Goal: Transaction & Acquisition: Purchase product/service

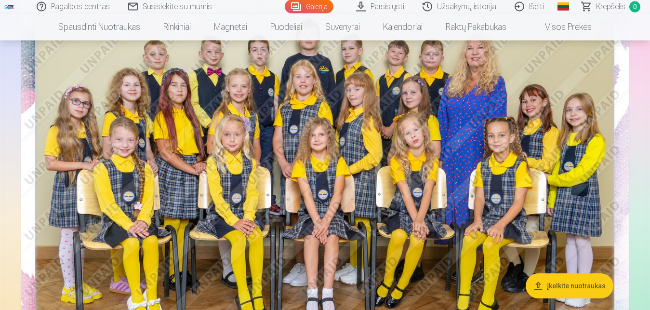
scroll to position [148, 0]
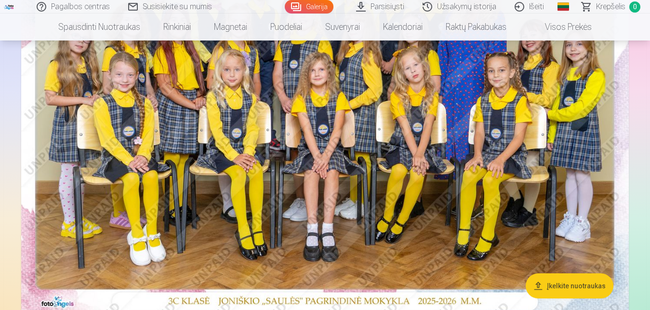
scroll to position [246, 0]
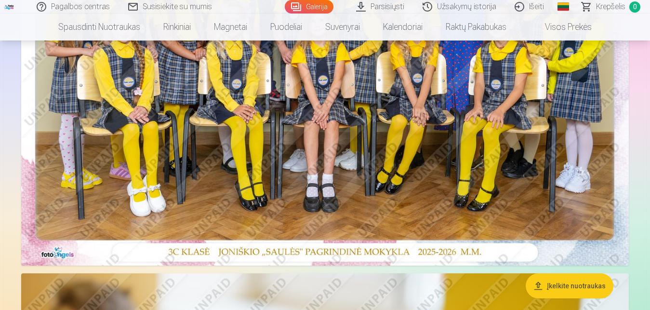
click at [343, 136] on img at bounding box center [325, 63] width 608 height 406
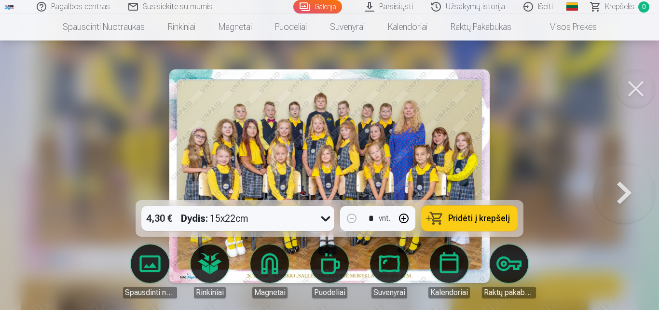
click at [479, 225] on button "Pridėti į krepšelį" at bounding box center [469, 218] width 96 height 25
click at [637, 84] on button at bounding box center [635, 88] width 39 height 39
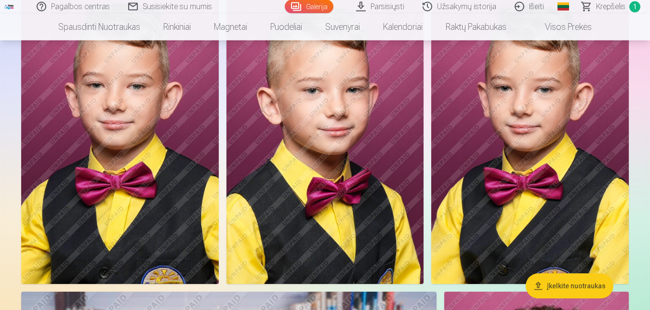
scroll to position [3885, 0]
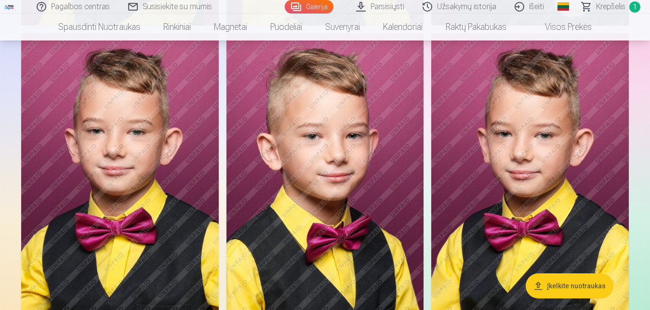
click at [327, 146] on img at bounding box center [326, 181] width 198 height 297
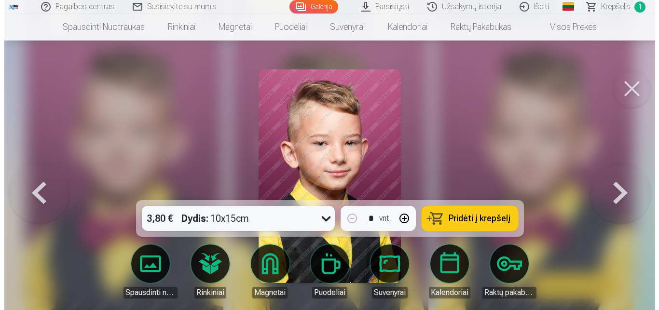
scroll to position [3932, 0]
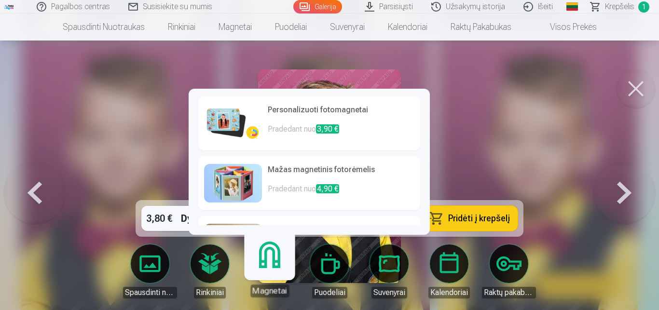
click at [270, 266] on link "Magnetai" at bounding box center [269, 267] width 59 height 59
click at [371, 127] on p "Pradedant nuo 3,90 €" at bounding box center [341, 132] width 147 height 19
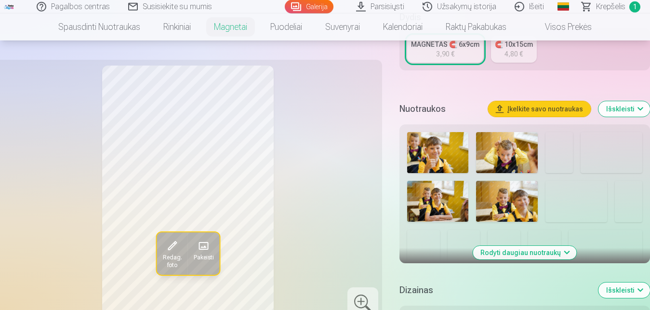
scroll to position [197, 0]
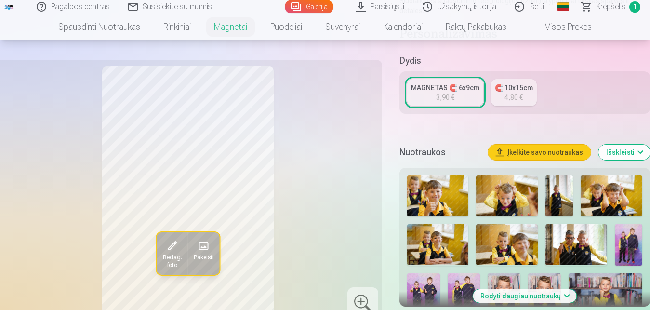
click at [447, 93] on div "3,90 €" at bounding box center [445, 98] width 18 height 10
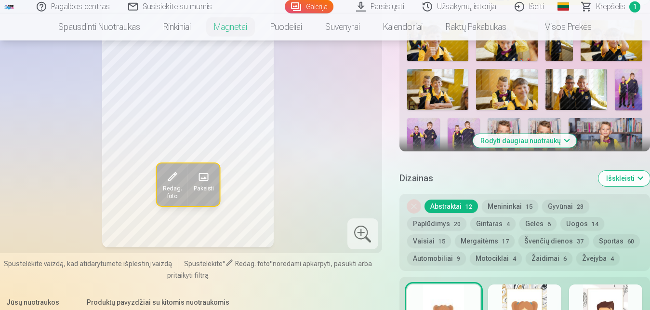
scroll to position [393, 0]
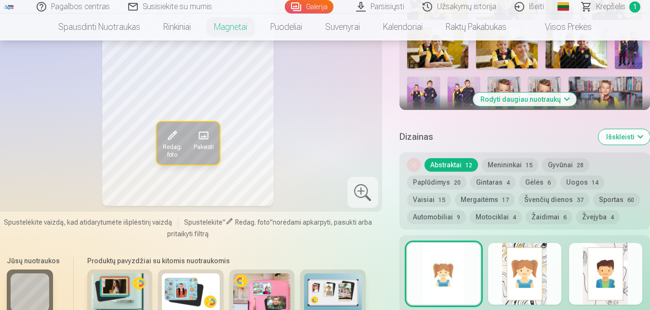
click at [606, 193] on button "Sportas 60" at bounding box center [617, 200] width 47 height 14
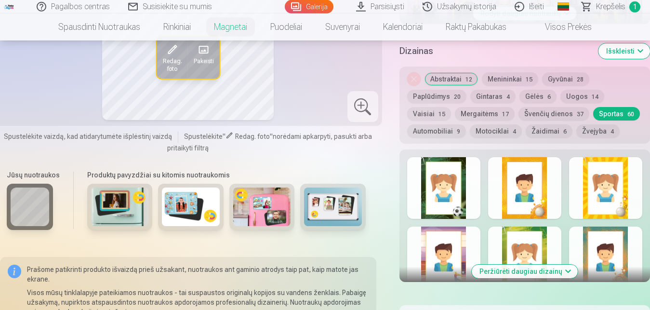
scroll to position [492, 0]
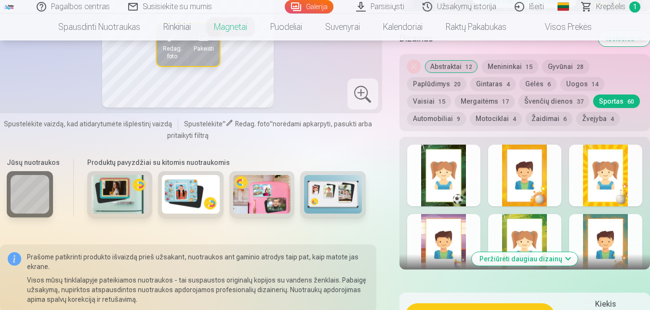
click at [452, 174] on div at bounding box center [443, 176] width 73 height 62
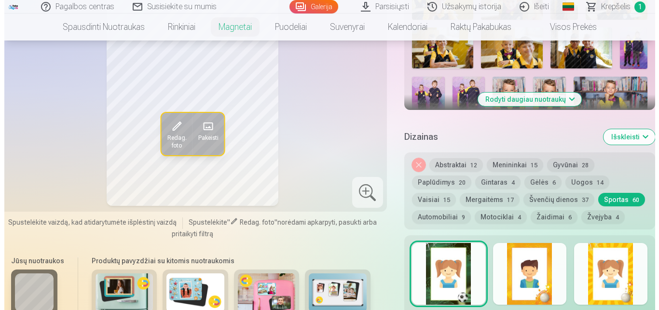
scroll to position [541, 0]
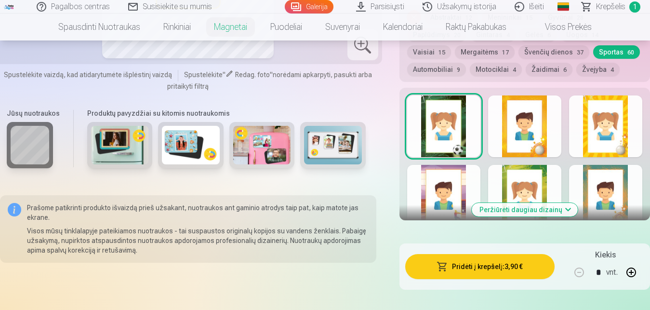
click at [484, 256] on button "Pridėti į krepšelį : 3,90 €" at bounding box center [481, 266] width 150 height 25
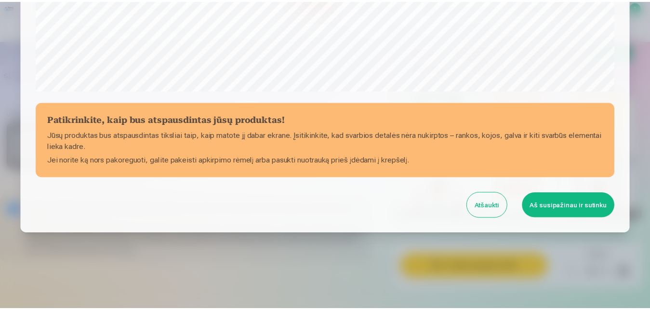
scroll to position [384, 0]
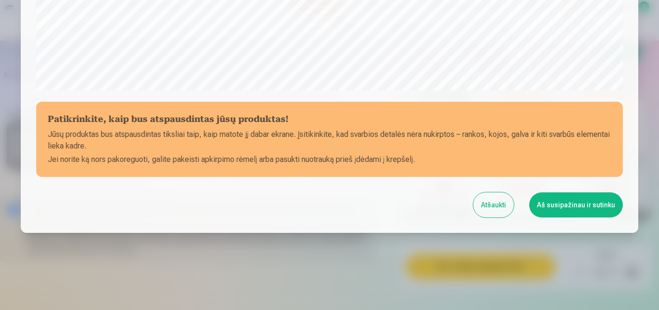
click at [578, 203] on button "Aš susipažinau ir sutinku" at bounding box center [576, 204] width 94 height 25
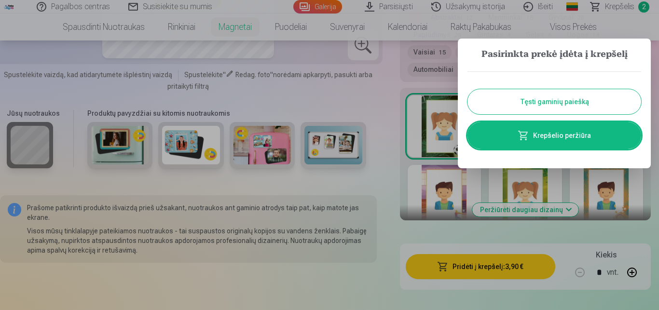
click at [564, 101] on button "Tęsti gaminių paiešką" at bounding box center [554, 101] width 174 height 25
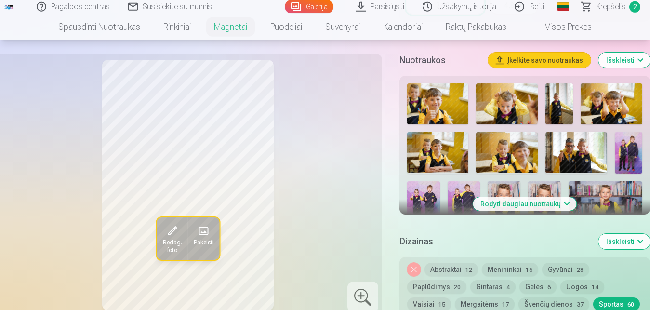
scroll to position [246, 0]
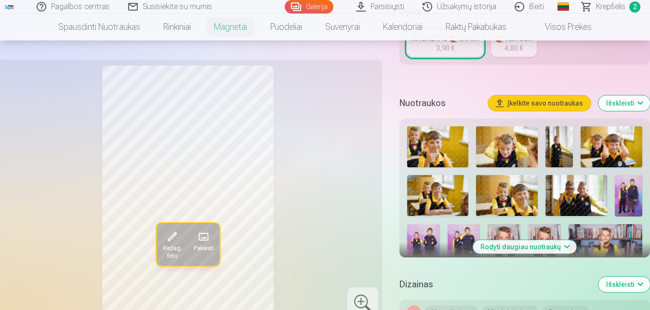
click at [529, 240] on button "Rodyti daugiau nuotraukų" at bounding box center [525, 247] width 104 height 14
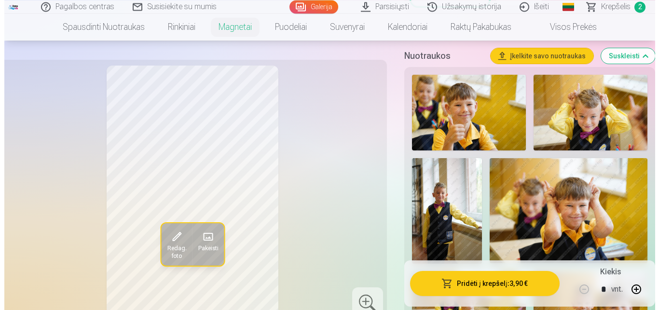
scroll to position [344, 0]
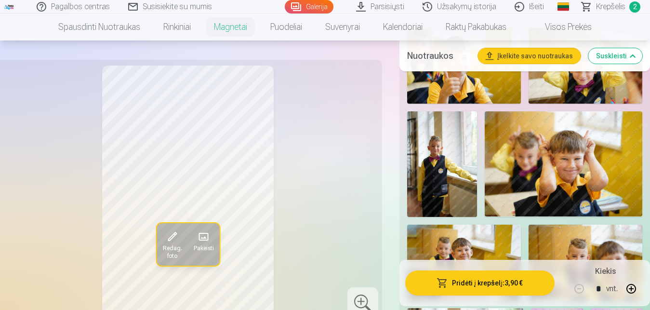
click at [433, 154] on img at bounding box center [442, 163] width 70 height 105
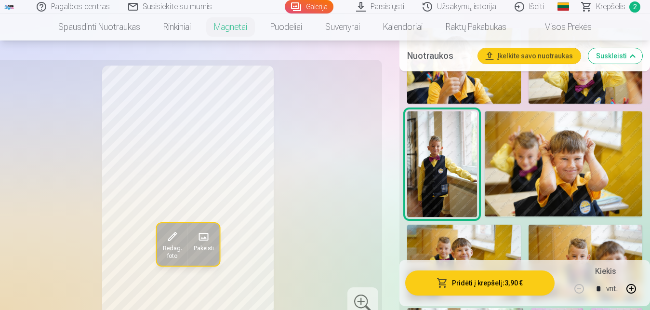
click at [171, 236] on span at bounding box center [171, 236] width 15 height 15
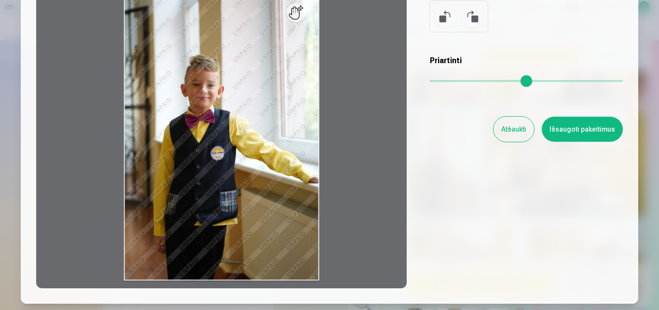
scroll to position [122, 0]
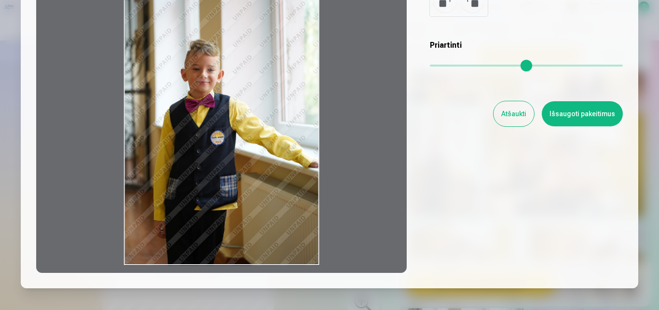
drag, startPoint x: 312, startPoint y: 265, endPoint x: 218, endPoint y: 203, distance: 113.4
click at [220, 203] on div at bounding box center [221, 121] width 370 height 303
click at [216, 202] on div at bounding box center [221, 121] width 370 height 303
click at [190, 195] on div at bounding box center [221, 121] width 370 height 303
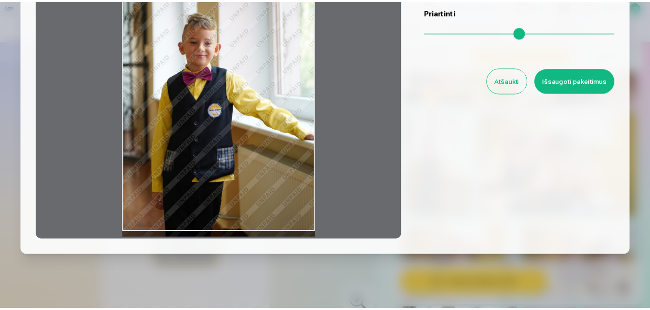
scroll to position [177, 0]
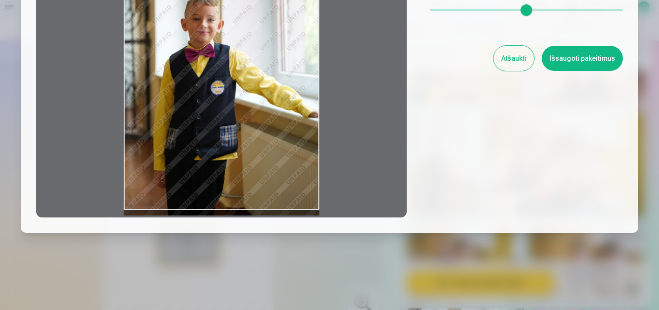
click at [516, 55] on button "Atšaukti" at bounding box center [513, 58] width 41 height 25
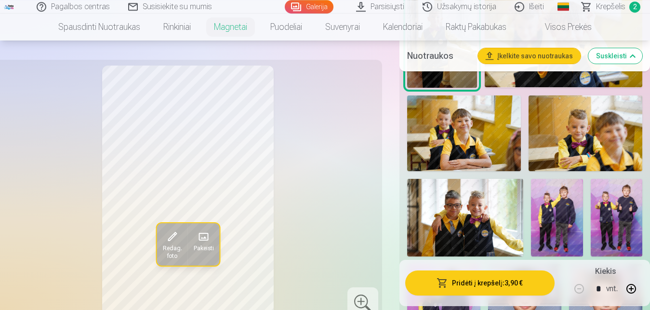
scroll to position [492, 0]
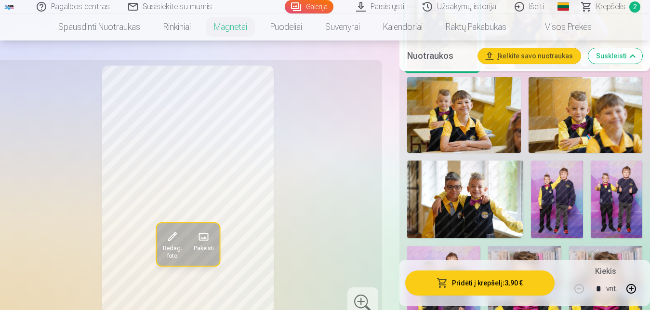
click at [473, 191] on img at bounding box center [465, 200] width 117 height 78
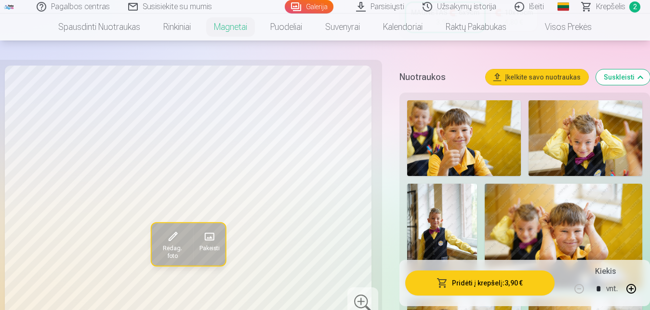
scroll to position [197, 0]
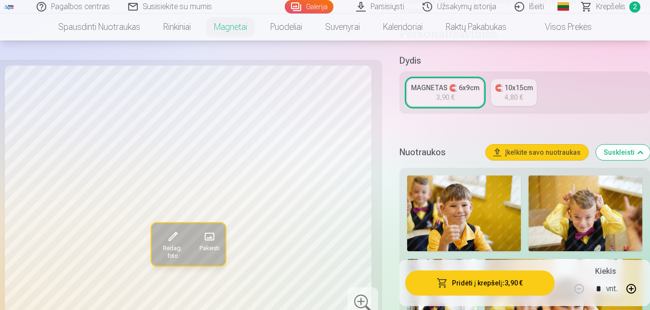
click at [461, 186] on img at bounding box center [464, 214] width 114 height 76
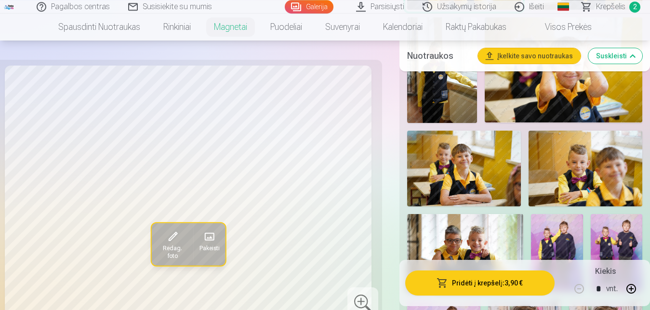
scroll to position [443, 0]
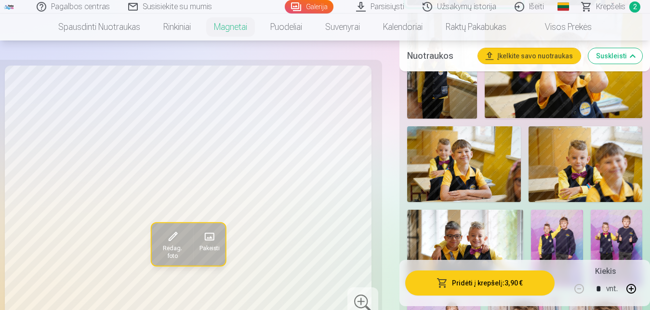
click at [578, 167] on img at bounding box center [586, 164] width 114 height 76
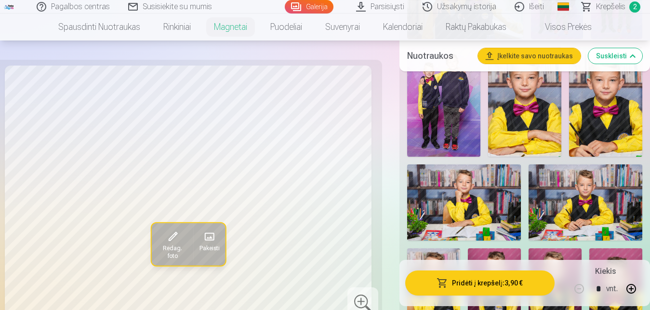
scroll to position [738, 0]
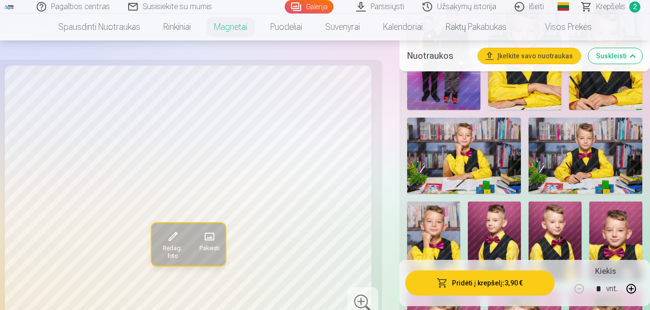
click at [475, 153] on img at bounding box center [464, 156] width 114 height 76
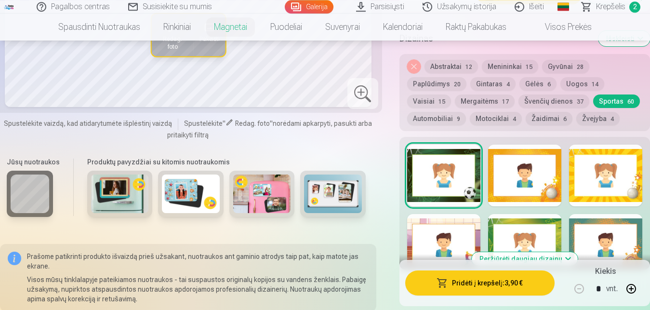
scroll to position [1525, 0]
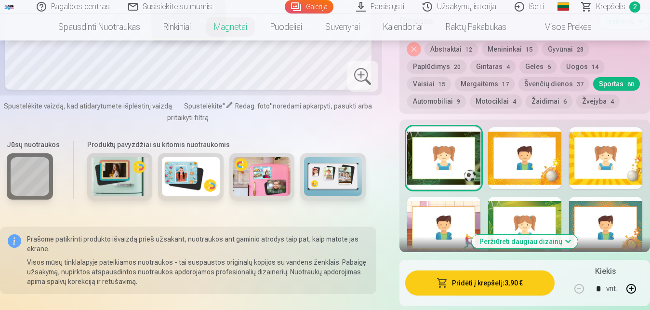
click at [538, 155] on div at bounding box center [524, 158] width 73 height 62
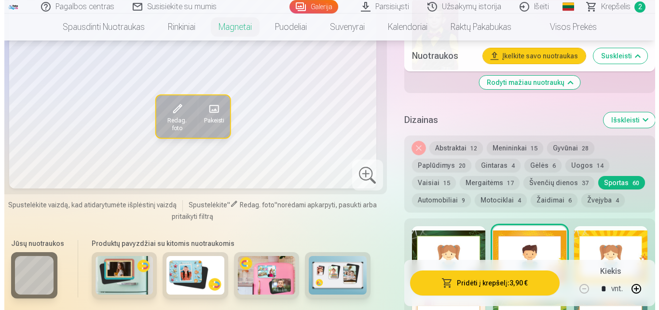
scroll to position [1426, 0]
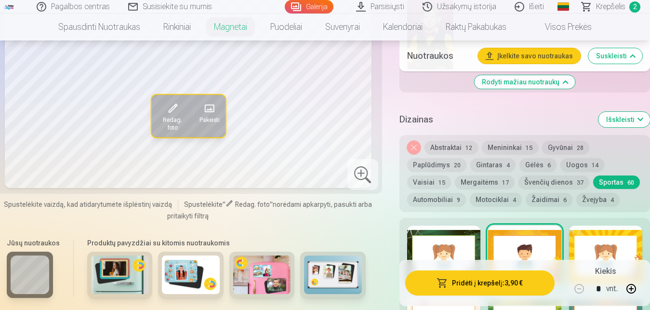
click at [515, 286] on button "Pridėti į krepšelį : 3,90 €" at bounding box center [481, 283] width 150 height 25
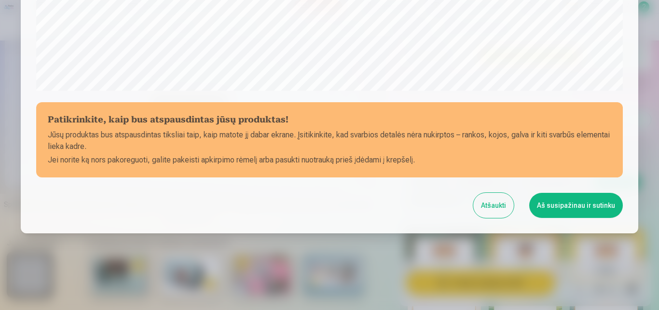
scroll to position [384, 0]
click at [571, 208] on button "Aš susipažinau ir sutinku" at bounding box center [576, 204] width 94 height 25
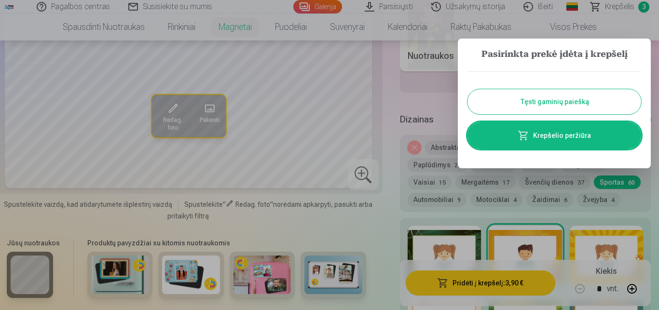
click at [541, 131] on link "Krepšelio peržiūra" at bounding box center [554, 135] width 174 height 27
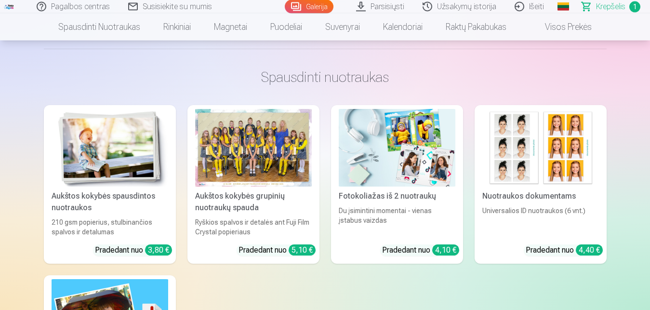
scroll to position [738, 0]
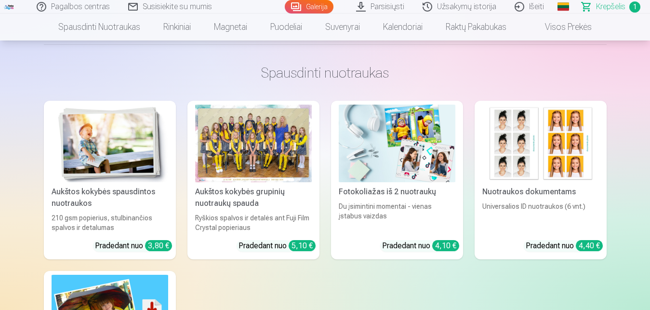
click at [261, 133] on div at bounding box center [253, 144] width 117 height 78
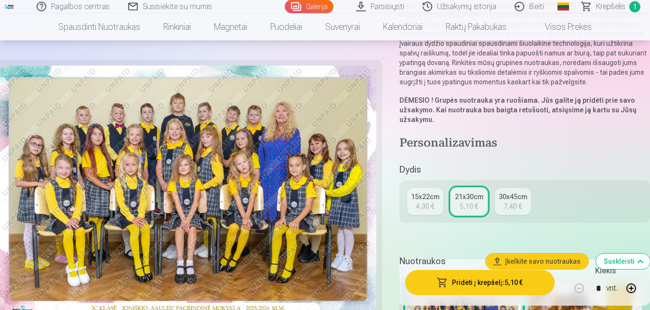
scroll to position [148, 0]
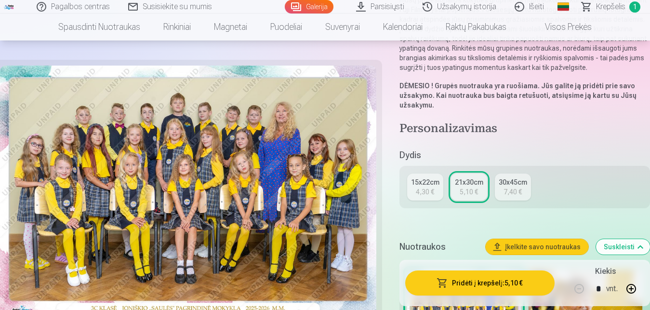
click at [418, 184] on div "15x22cm" at bounding box center [425, 182] width 28 height 10
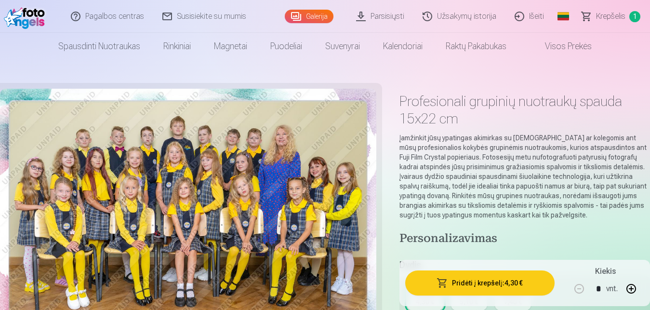
scroll to position [98, 0]
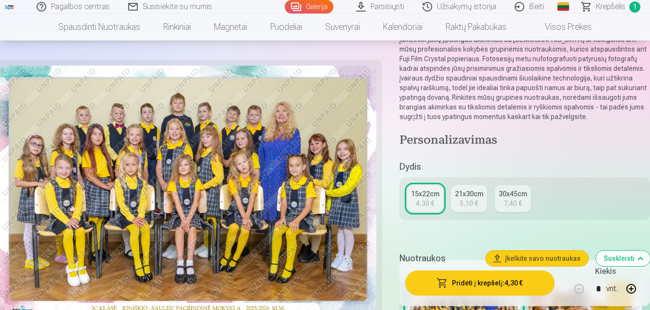
click at [490, 283] on button "Pridėti į krepšelį : 4,30 €" at bounding box center [481, 283] width 150 height 25
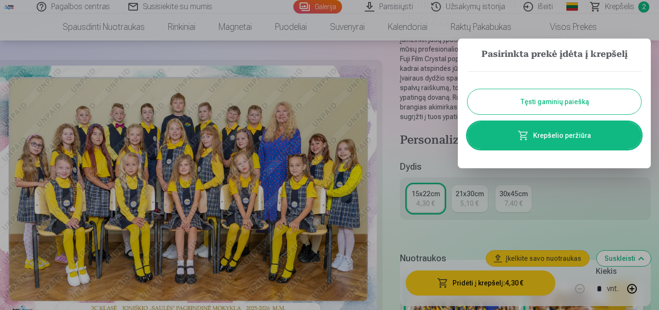
click at [541, 98] on button "Tęsti gaminių paiešką" at bounding box center [554, 101] width 174 height 25
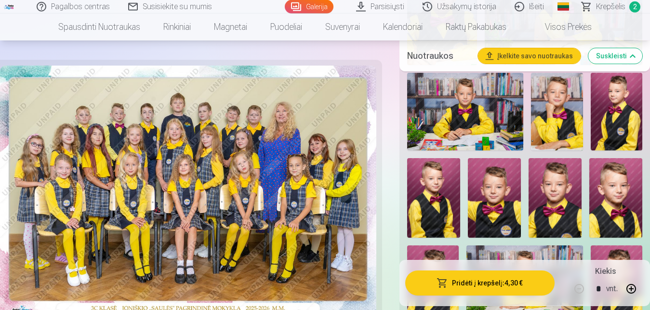
scroll to position [885, 0]
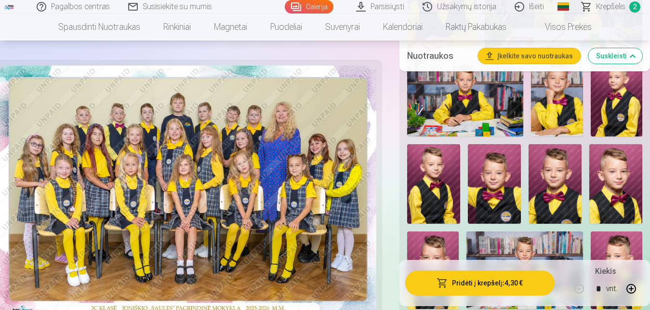
click at [439, 180] on img at bounding box center [433, 184] width 53 height 80
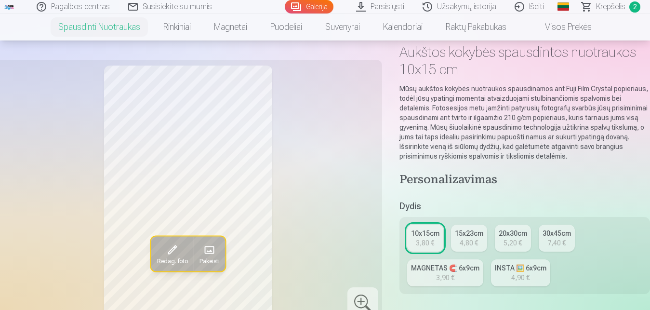
scroll to position [98, 0]
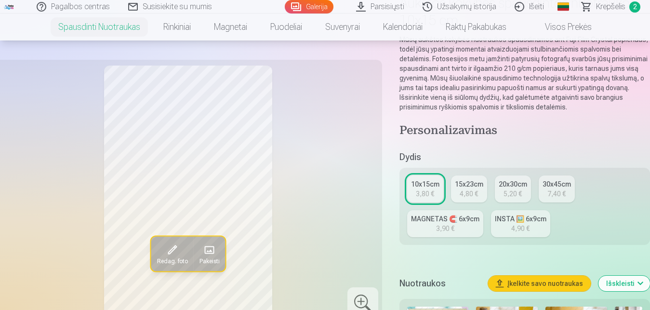
click at [424, 225] on link "MAGNETAS 🧲 6x9cm 3,90 €" at bounding box center [445, 223] width 76 height 27
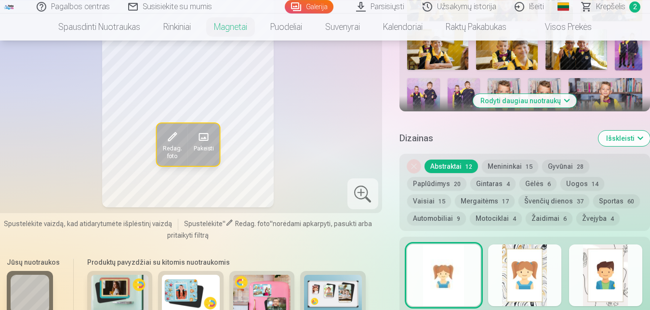
scroll to position [393, 0]
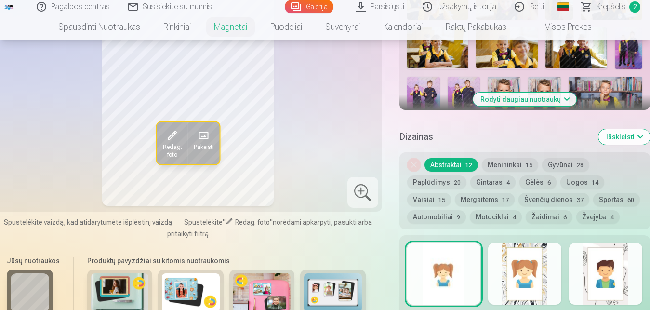
click at [605, 193] on button "Sportas 60" at bounding box center [617, 200] width 47 height 14
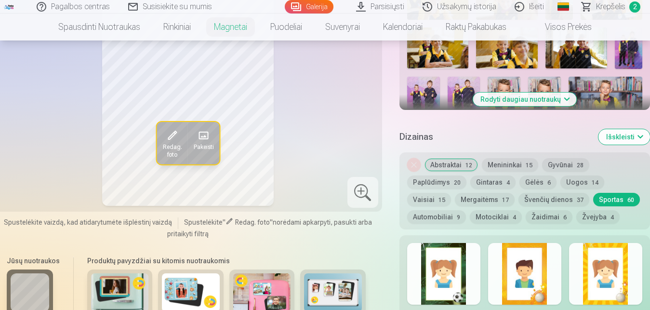
click at [445, 258] on div at bounding box center [443, 274] width 73 height 62
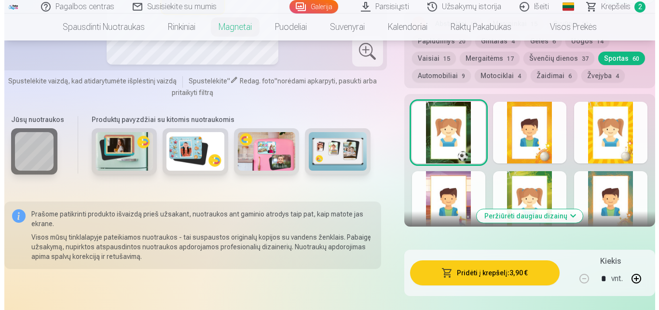
scroll to position [590, 0]
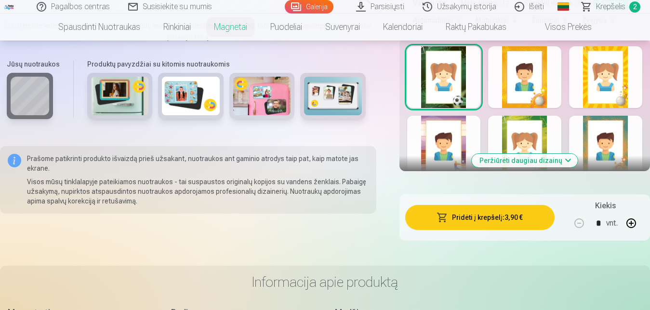
click at [486, 209] on button "Pridėti į krepšelį : 3,90 €" at bounding box center [481, 217] width 150 height 25
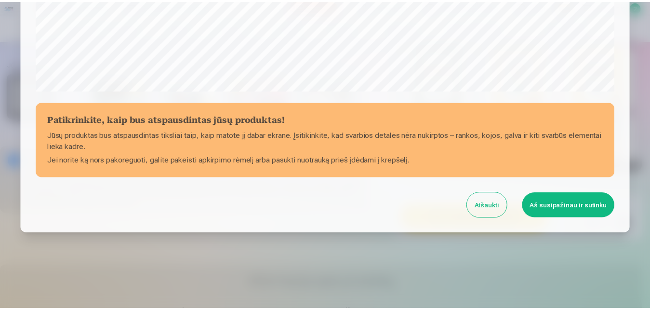
scroll to position [384, 0]
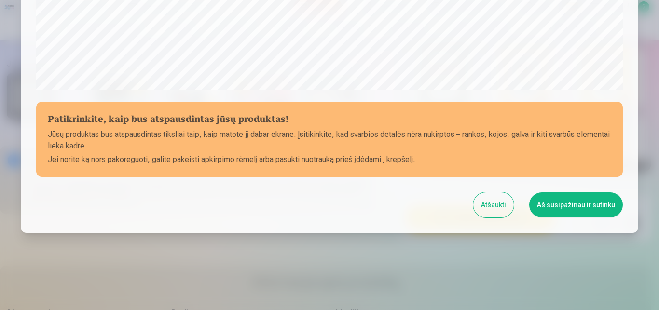
click at [564, 206] on button "Aš susipažinau ir sutinku" at bounding box center [576, 204] width 94 height 25
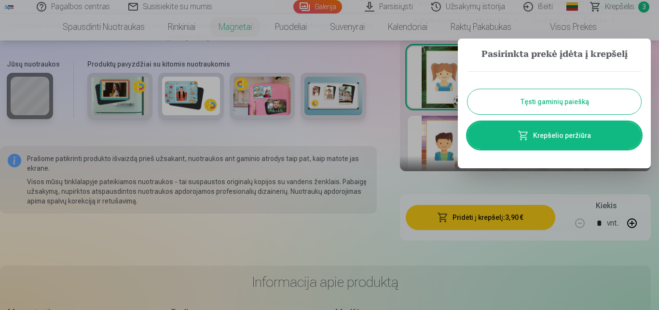
click at [554, 134] on link "Krepšelio peržiūra" at bounding box center [554, 135] width 174 height 27
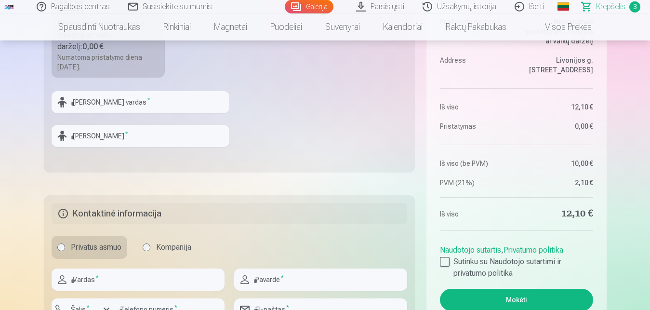
scroll to position [393, 0]
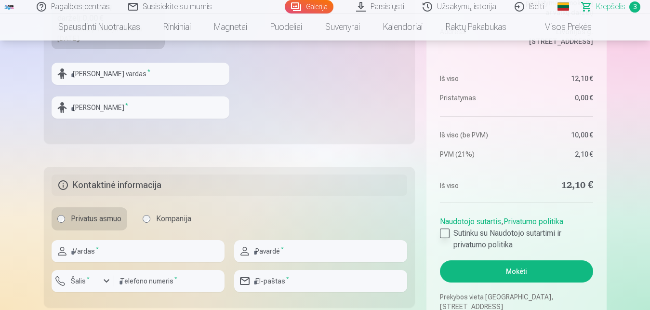
click at [445, 234] on div at bounding box center [445, 234] width 10 height 10
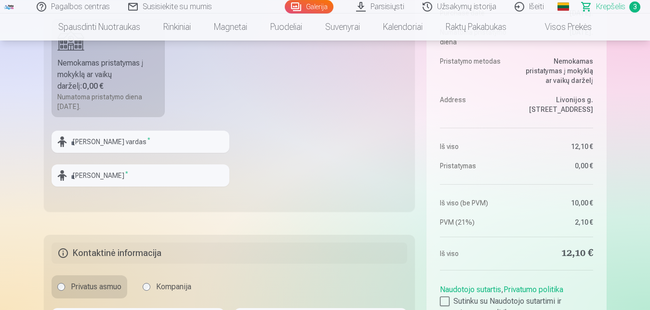
scroll to position [295, 0]
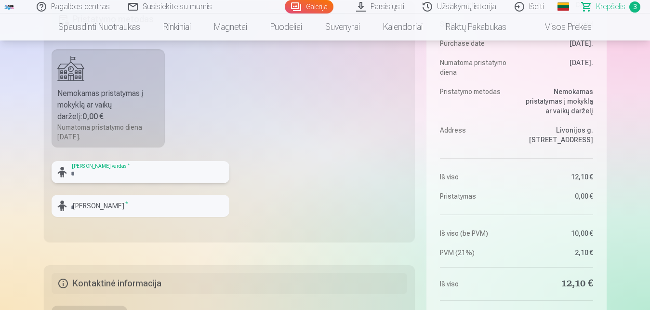
click at [75, 171] on input "text" at bounding box center [141, 172] width 178 height 22
click at [84, 175] on input "***" at bounding box center [141, 172] width 178 height 22
type input "*******"
click at [75, 204] on input "text" at bounding box center [141, 206] width 178 height 22
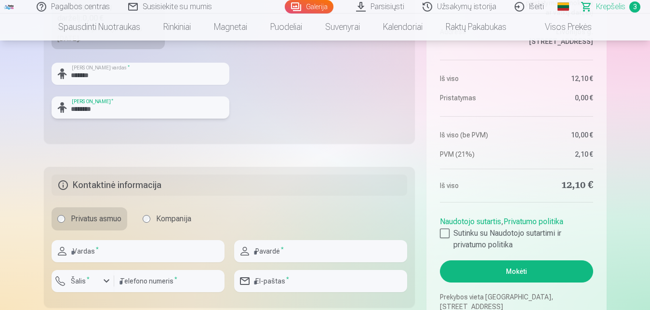
scroll to position [443, 0]
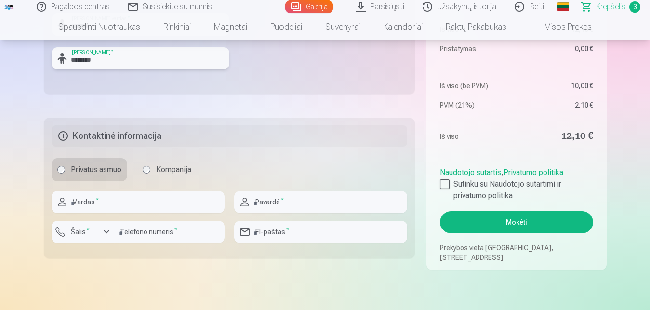
type input "********"
click at [115, 203] on input "text" at bounding box center [138, 202] width 173 height 22
type input "*******"
click at [294, 206] on input "text" at bounding box center [320, 202] width 173 height 22
type input "********"
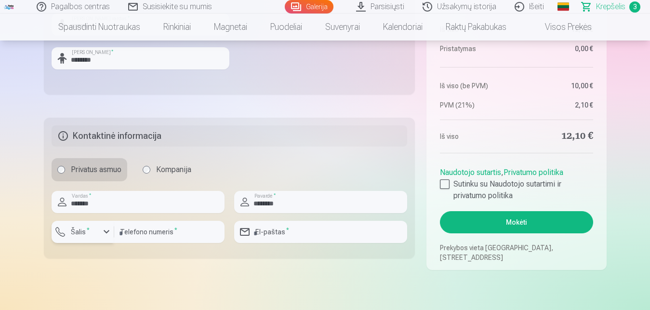
click at [100, 232] on button "Šalis *" at bounding box center [83, 232] width 63 height 22
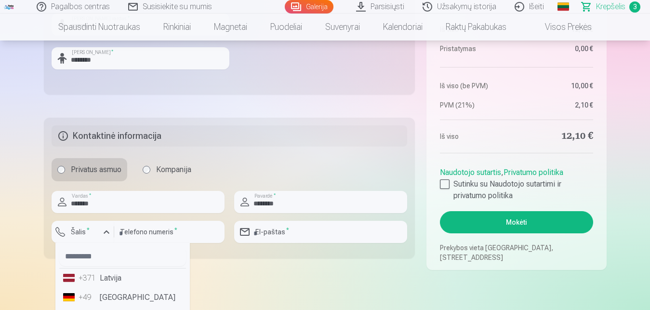
scroll to position [61, 0]
click at [122, 276] on li "+370 Lietuva" at bounding box center [122, 275] width 127 height 19
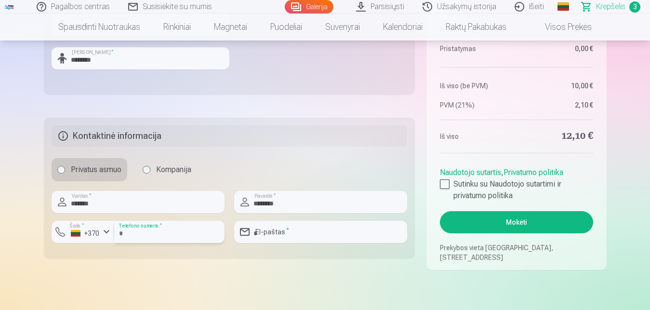
click at [136, 234] on input "number" at bounding box center [169, 232] width 110 height 22
click at [135, 234] on input "number" at bounding box center [169, 232] width 110 height 22
type input "********"
click at [265, 233] on input "email" at bounding box center [320, 232] width 173 height 22
click at [295, 233] on input "**********" at bounding box center [320, 232] width 173 height 22
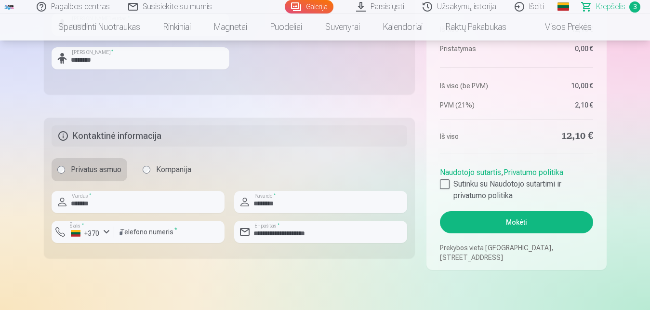
click at [515, 223] on button "Mokėti" at bounding box center [516, 222] width 153 height 22
click at [256, 234] on input "**********" at bounding box center [320, 232] width 173 height 22
click at [256, 233] on input "**********" at bounding box center [320, 232] width 173 height 22
click at [516, 222] on button "Mokėti" at bounding box center [516, 222] width 153 height 22
click at [333, 233] on input "**********" at bounding box center [320, 232] width 173 height 22
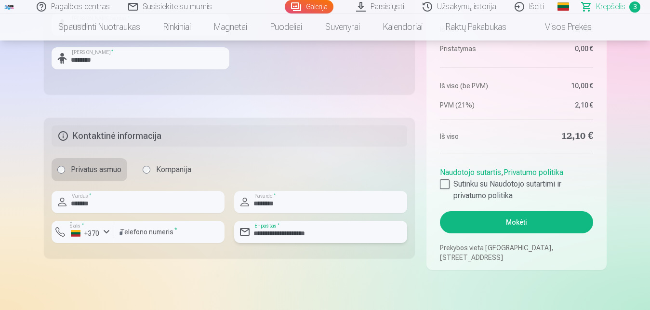
click at [339, 233] on input "**********" at bounding box center [320, 232] width 173 height 22
type input "*"
click at [303, 232] on input "**********" at bounding box center [320, 232] width 173 height 22
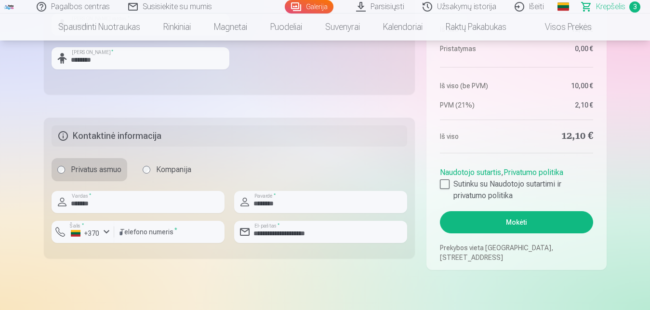
click at [536, 224] on button "Mokėti" at bounding box center [516, 222] width 153 height 22
click at [294, 233] on input "**********" at bounding box center [320, 232] width 173 height 22
click at [527, 219] on button "Mokėti" at bounding box center [516, 222] width 153 height 22
click at [297, 235] on input "**********" at bounding box center [320, 232] width 173 height 22
type input "*"
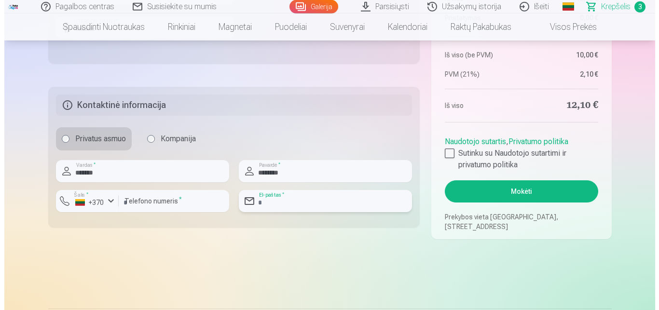
scroll to position [492, 0]
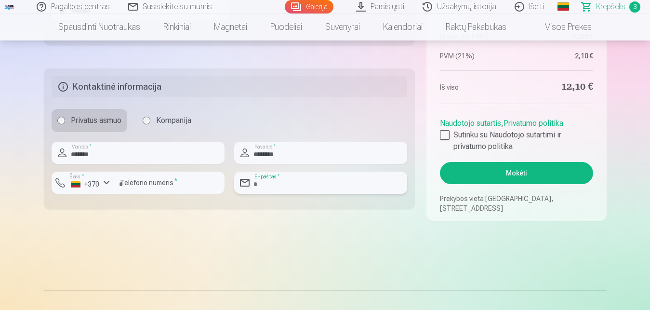
click at [265, 186] on input "email" at bounding box center [320, 183] width 173 height 22
type input "**********"
click at [525, 172] on button "Mokėti" at bounding box center [516, 173] width 153 height 22
